Goal: Navigation & Orientation: Find specific page/section

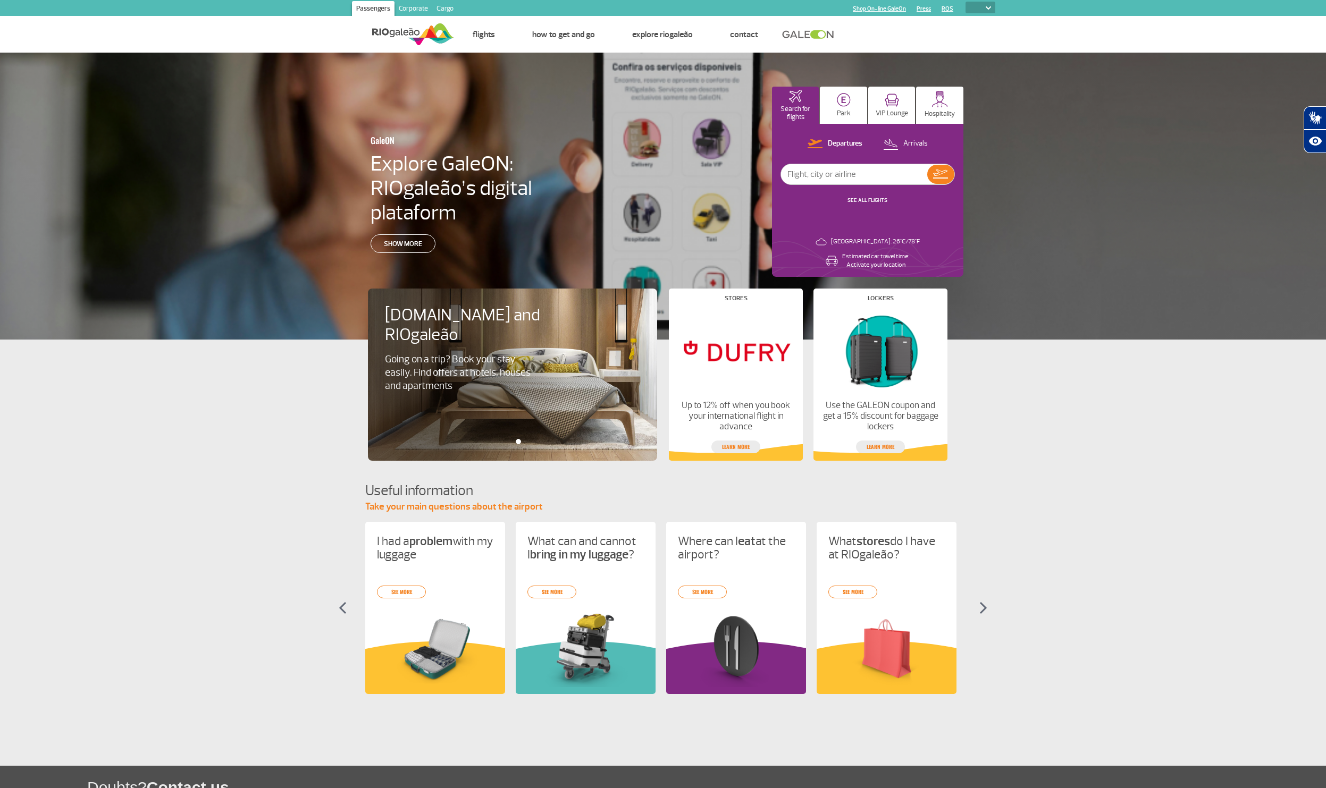
select select
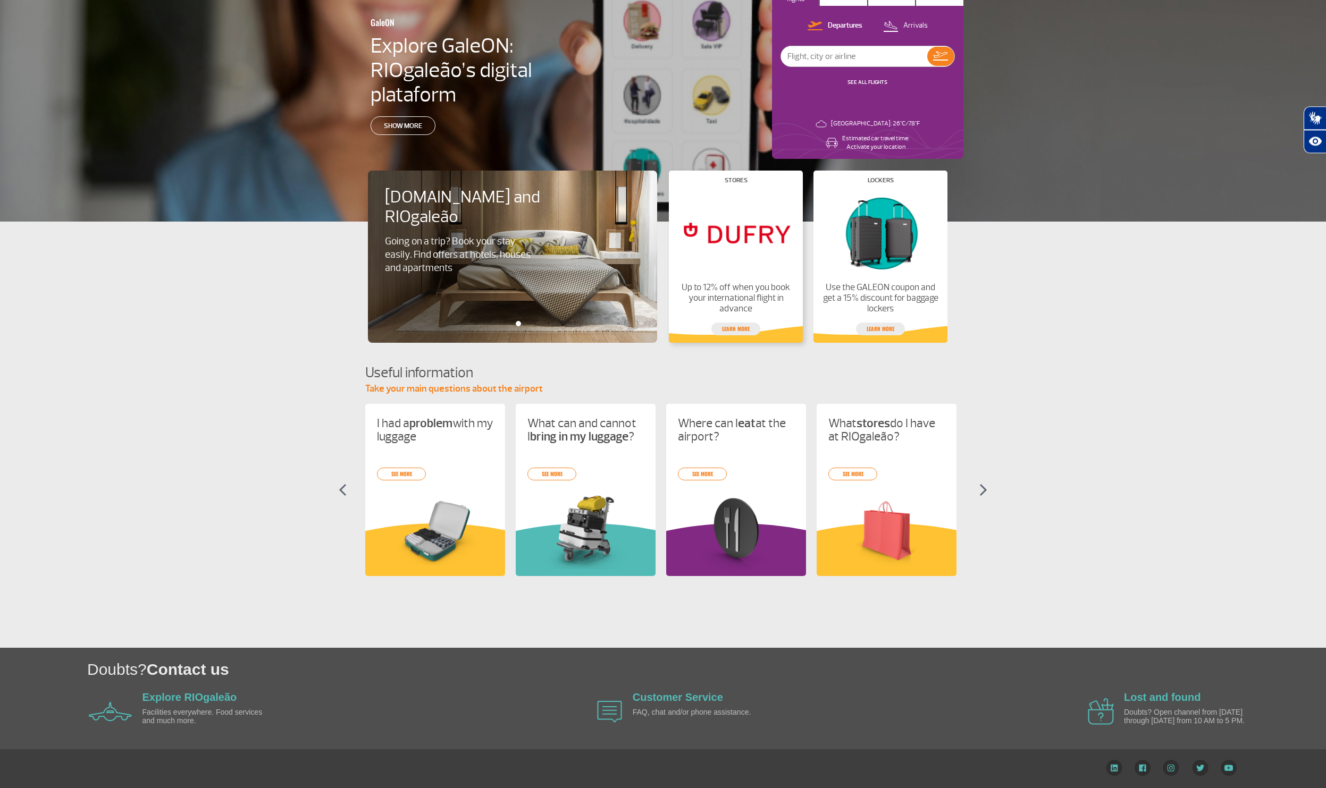
scroll to position [126, 0]
click at [167, 692] on link "Explore RIOgaleão" at bounding box center [189, 698] width 95 height 12
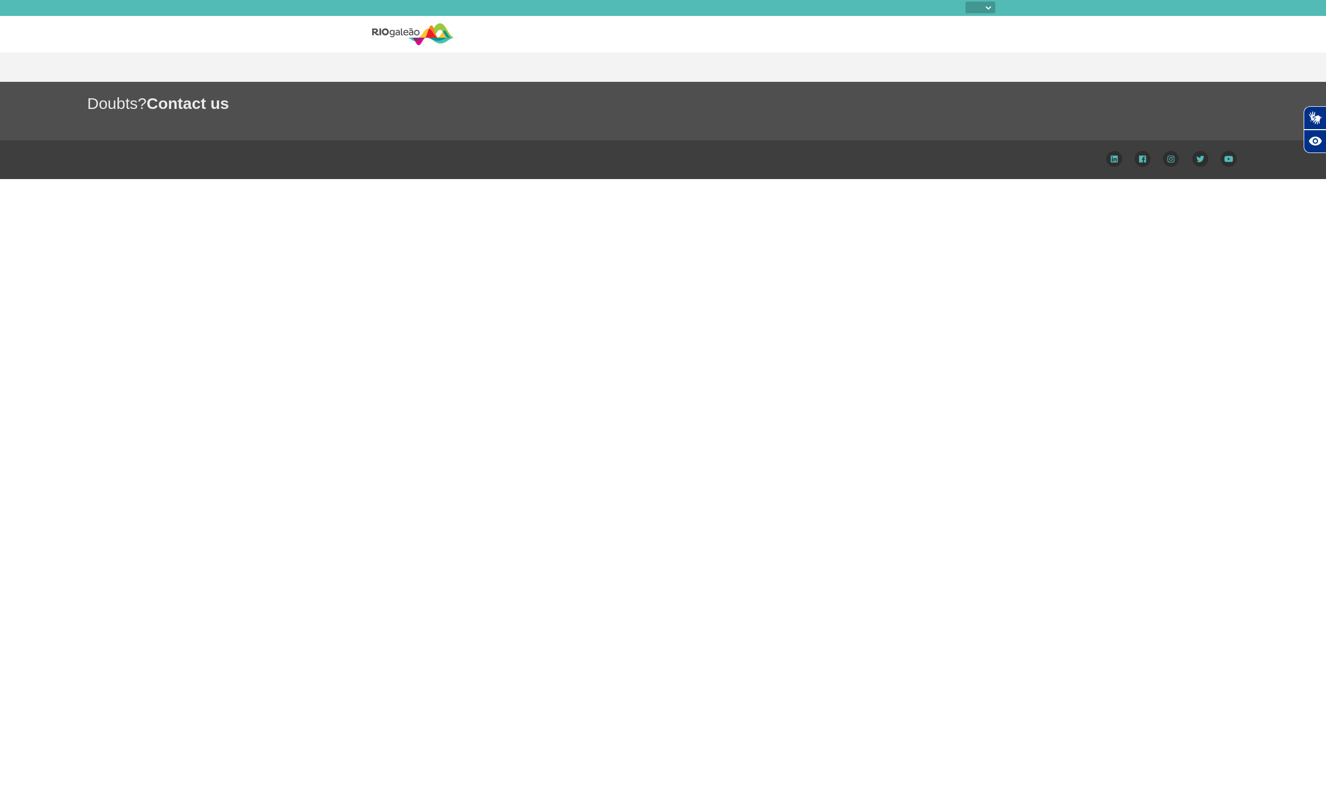
select select
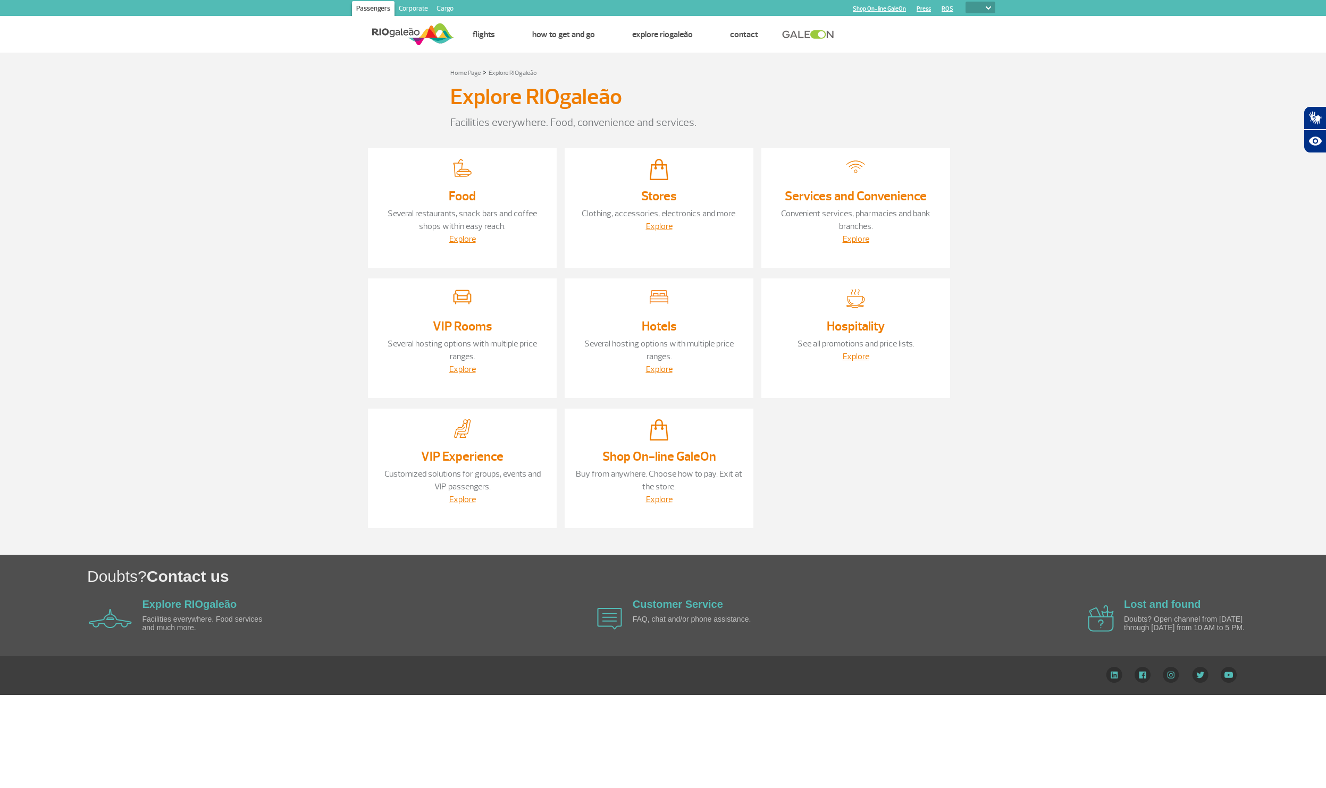
click at [276, 373] on section "Home Page > Explore RIOgaleão Explore RIOgaleão Facilities everywhere. Food, co…" at bounding box center [663, 304] width 1326 height 502
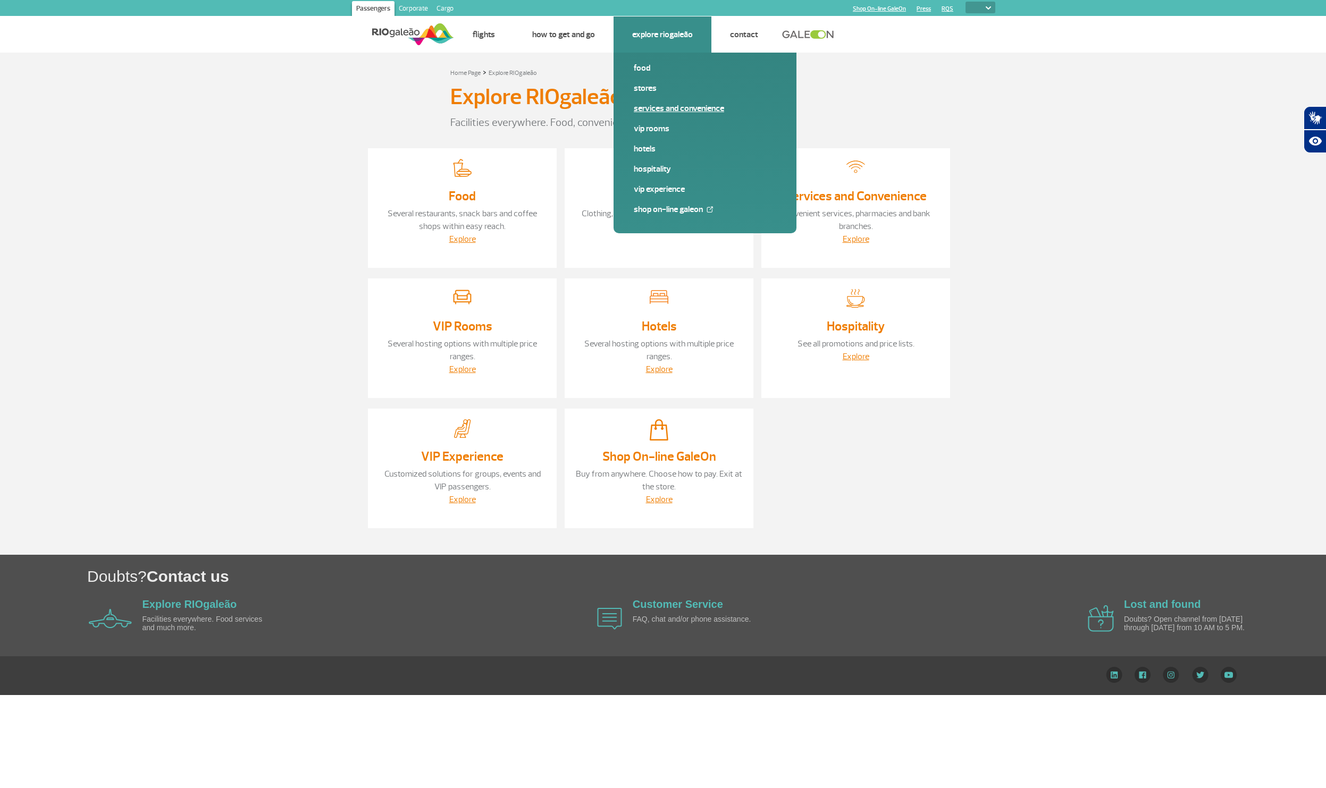
click at [704, 111] on link "Services and Convenience" at bounding box center [705, 109] width 142 height 12
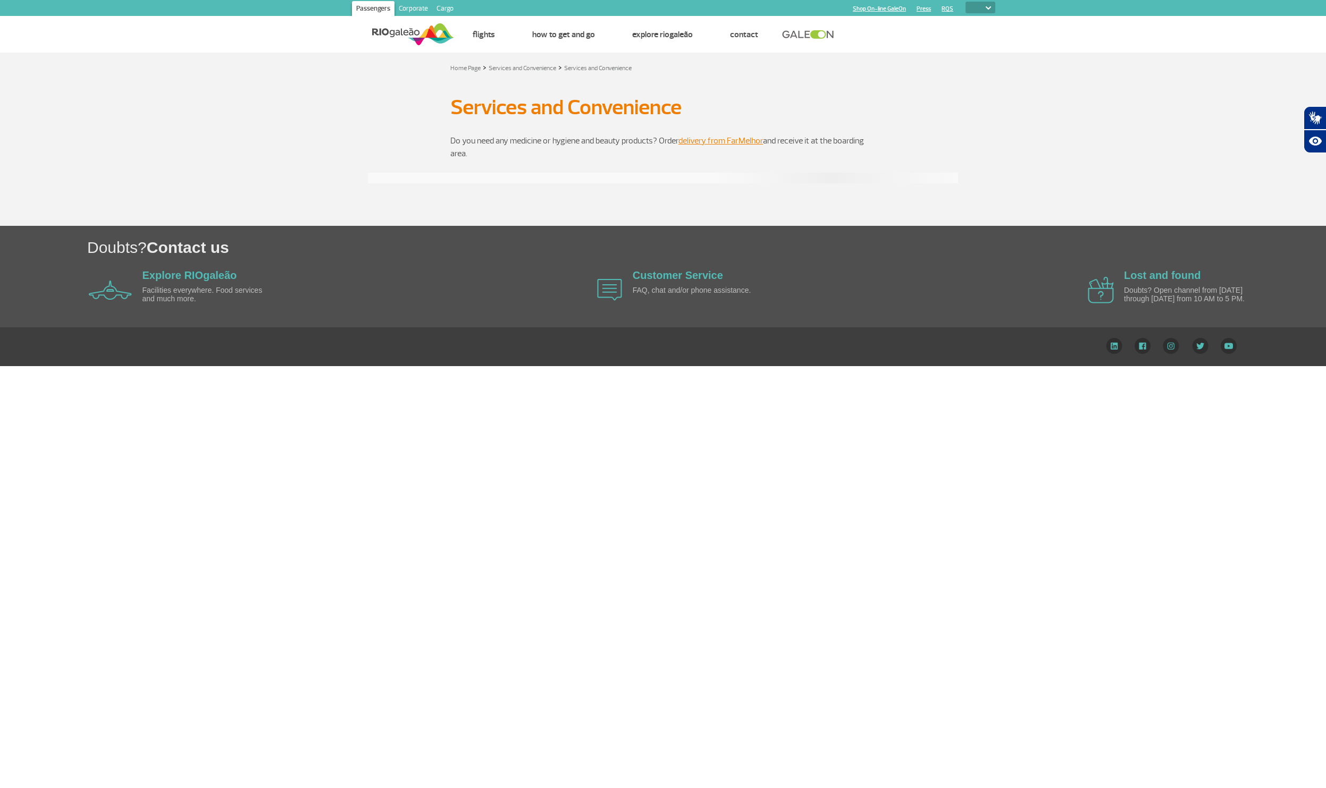
select select
